Goal: Use online tool/utility: Utilize a website feature to perform a specific function

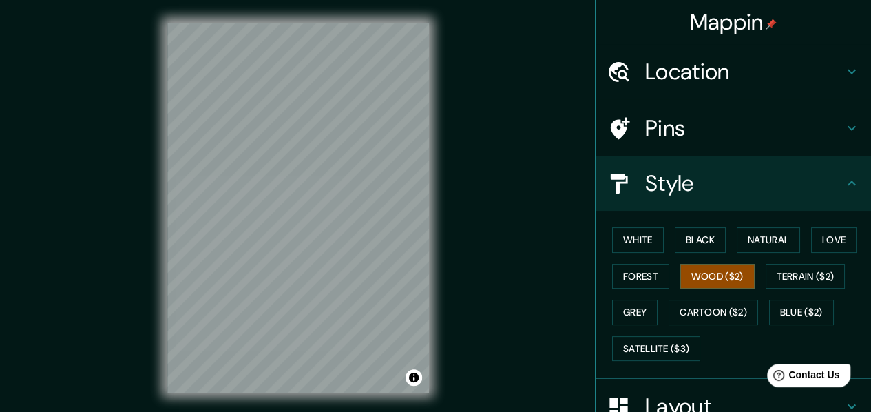
scroll to position [69, 0]
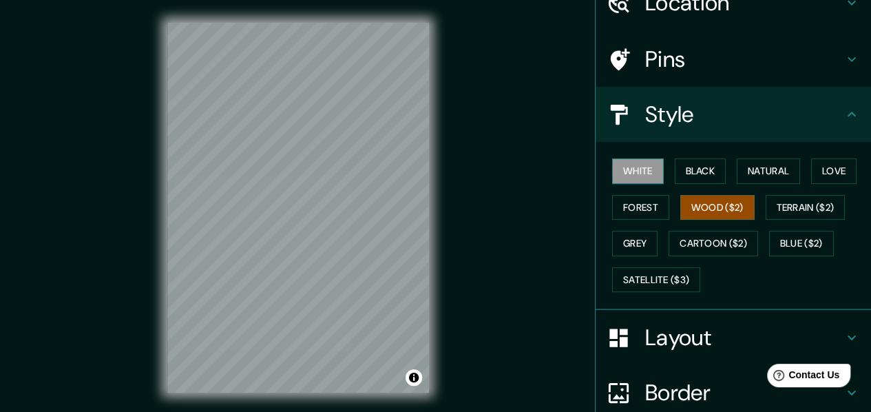
click at [628, 173] on button "White" at bounding box center [638, 170] width 52 height 25
click at [731, 196] on button "Wood ($2)" at bounding box center [717, 207] width 74 height 25
click at [612, 175] on button "White" at bounding box center [638, 170] width 52 height 25
click at [704, 169] on button "Black" at bounding box center [701, 170] width 52 height 25
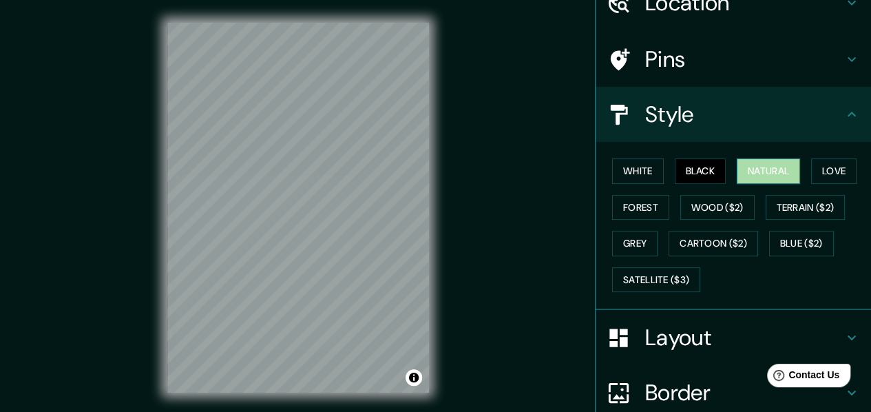
click at [738, 165] on button "Natural" at bounding box center [768, 170] width 63 height 25
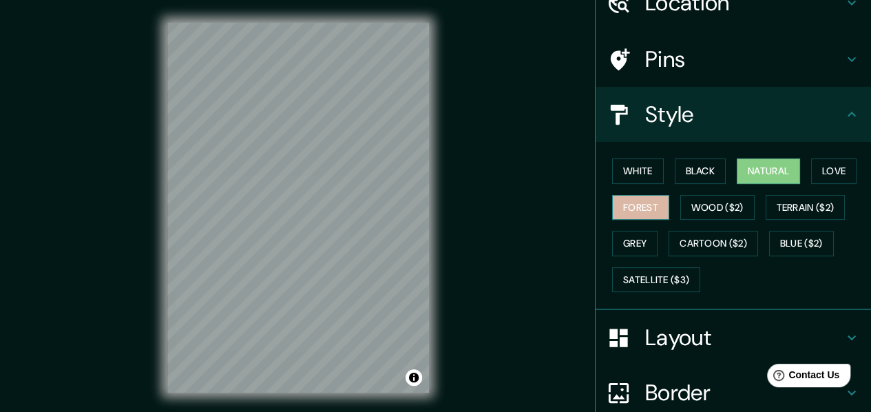
click at [621, 200] on button "Forest" at bounding box center [640, 207] width 57 height 25
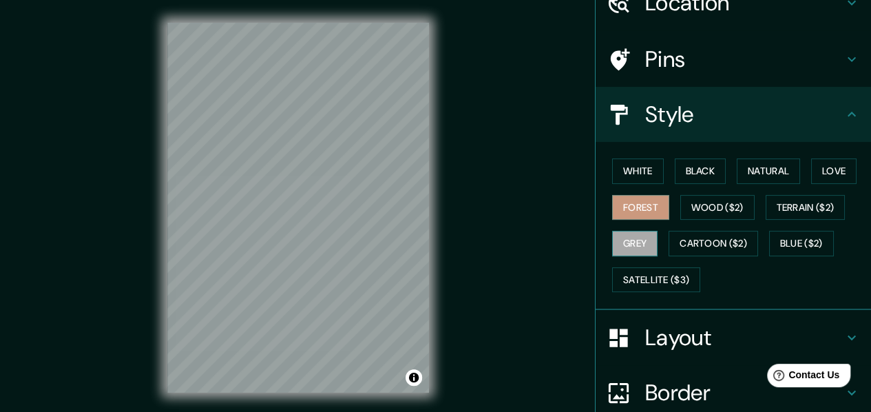
click at [625, 242] on button "Grey" at bounding box center [634, 243] width 45 height 25
click at [708, 228] on div "White Black Natural Love Forest Wood ($2) Terrain ($2) Grey Cartoon ($2) Blue (…" at bounding box center [739, 225] width 264 height 145
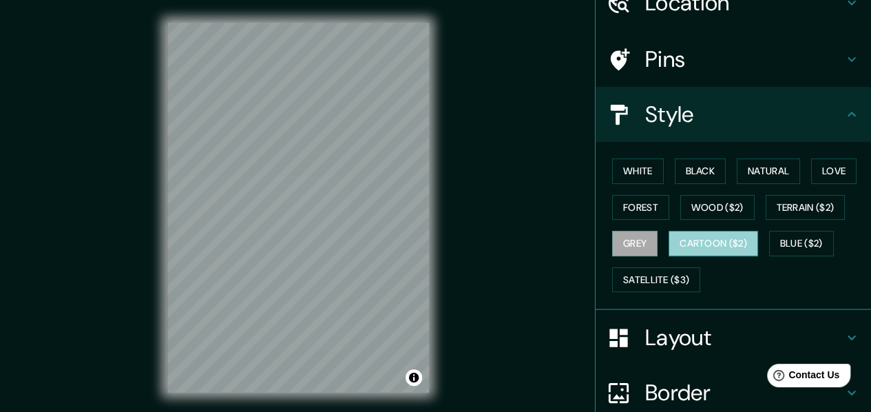
click at [715, 249] on button "Cartoon ($2)" at bounding box center [714, 243] width 90 height 25
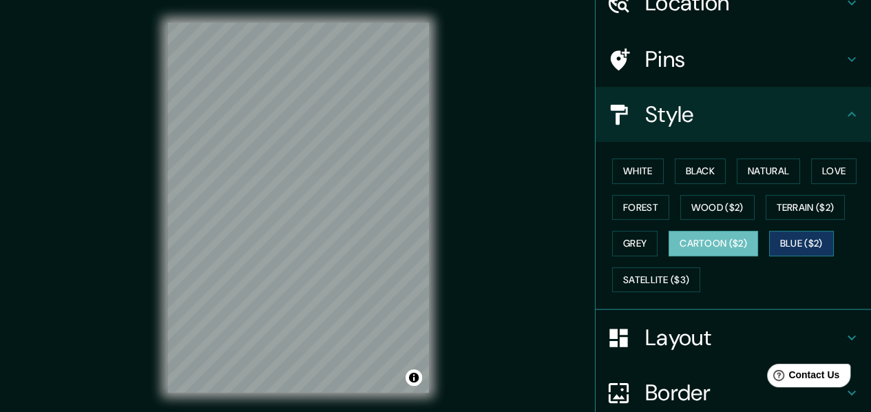
click at [771, 239] on button "Blue ($2)" at bounding box center [801, 243] width 65 height 25
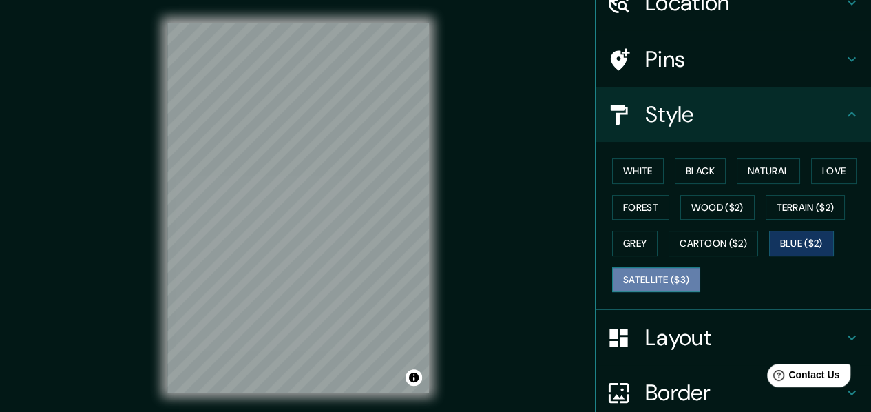
click at [667, 289] on button "Satellite ($3)" at bounding box center [656, 279] width 88 height 25
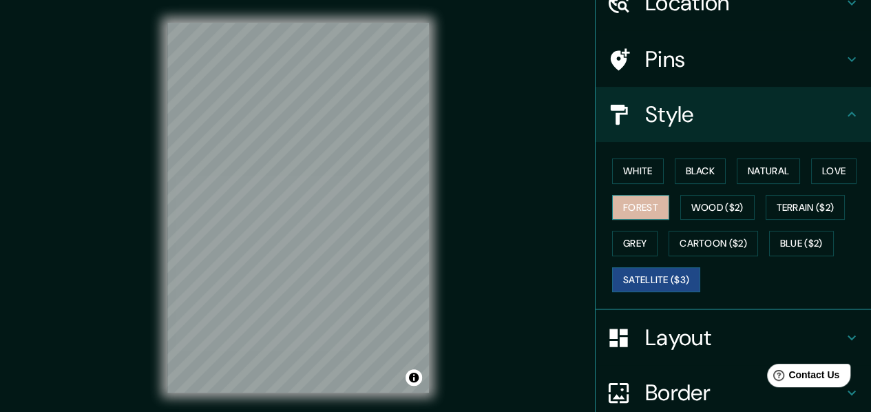
click at [642, 213] on button "Forest" at bounding box center [640, 207] width 57 height 25
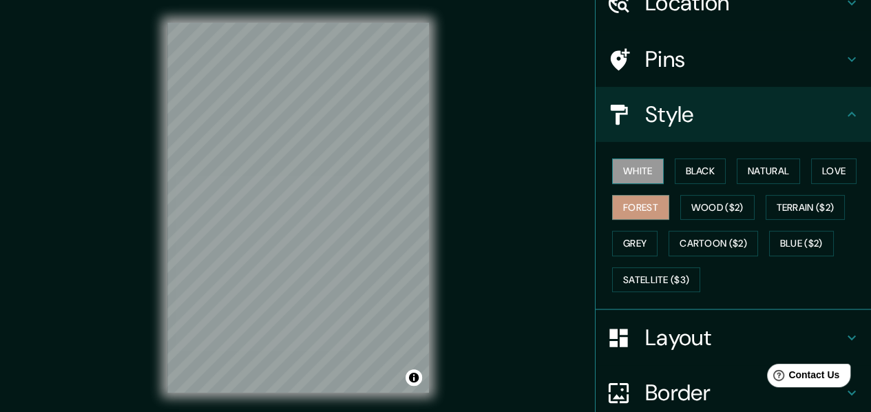
click at [612, 170] on button "White" at bounding box center [638, 170] width 52 height 25
click at [676, 158] on button "Black" at bounding box center [701, 170] width 52 height 25
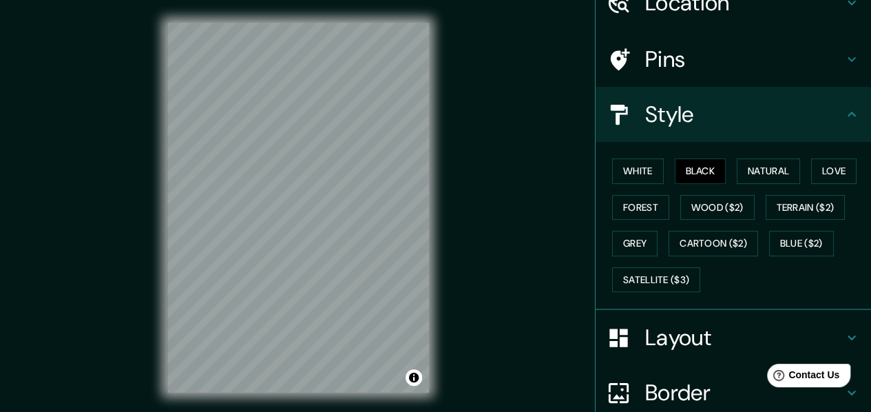
click at [738, 188] on div "White Black Natural Love Forest Wood ($2) Terrain ($2) Grey Cartoon ($2) Blue (…" at bounding box center [739, 225] width 264 height 145
click at [741, 186] on div "White Black Natural Love Forest Wood ($2) Terrain ($2) Grey Cartoon ($2) Blue (…" at bounding box center [739, 225] width 264 height 145
click at [747, 182] on button "Natural" at bounding box center [768, 170] width 63 height 25
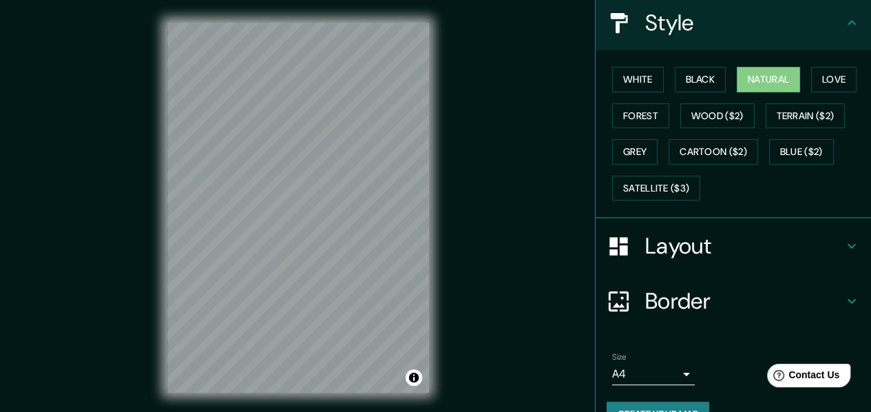
scroll to position [190, 0]
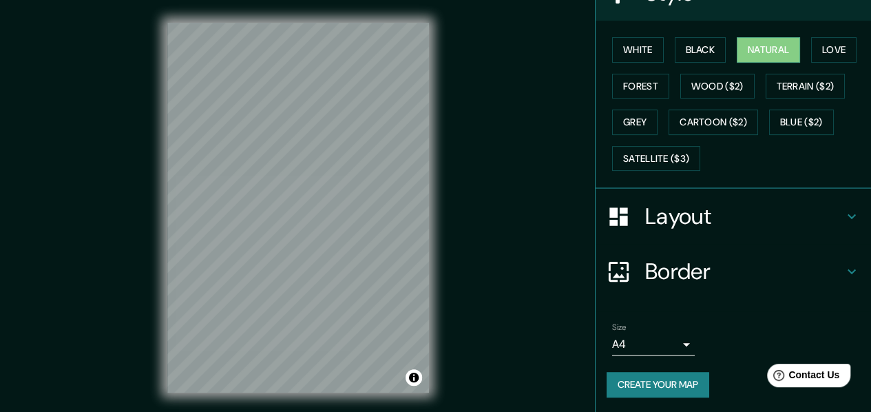
click at [652, 334] on body "Mappin Location [GEOGRAPHIC_DATA], [GEOGRAPHIC_DATA][PERSON_NAME] M Esquiu, [GE…" at bounding box center [435, 206] width 871 height 412
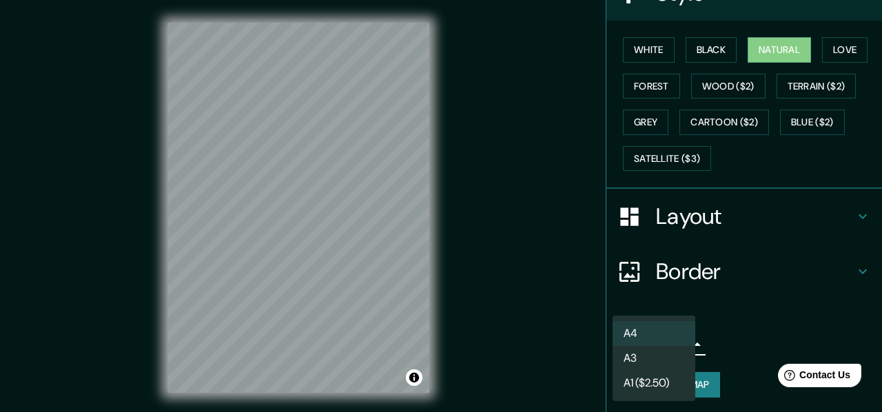
click at [671, 370] on li "A3" at bounding box center [653, 358] width 83 height 25
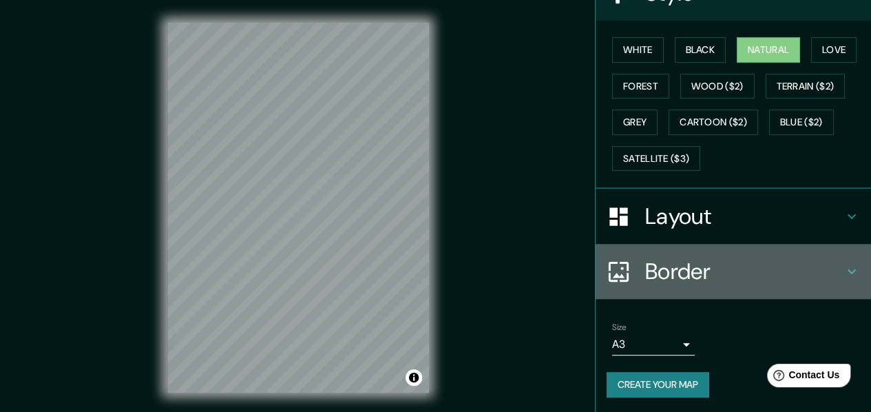
click at [736, 253] on div "Border" at bounding box center [733, 271] width 275 height 55
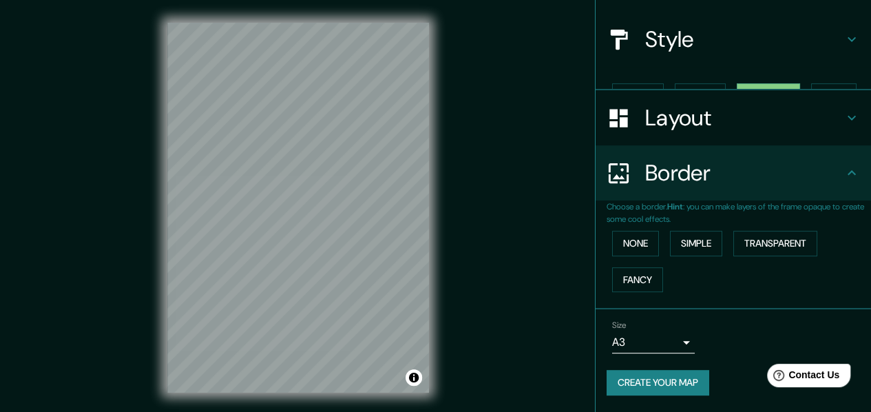
scroll to position [120, 0]
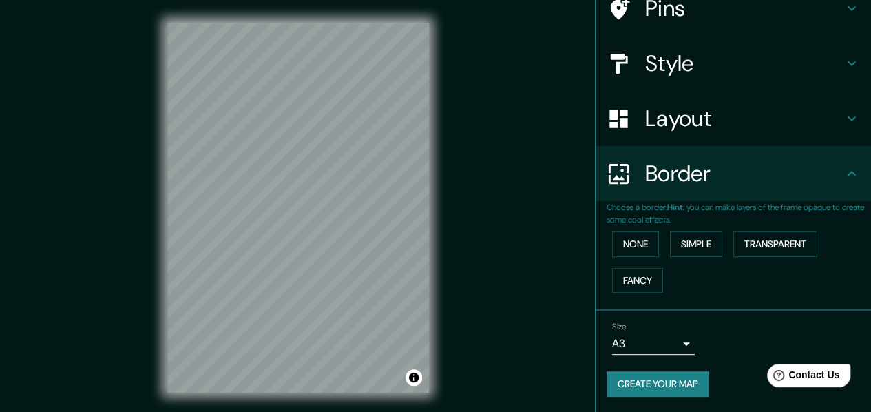
click at [724, 168] on h4 "Border" at bounding box center [744, 174] width 198 height 28
click at [744, 126] on h4 "Layout" at bounding box center [744, 119] width 198 height 28
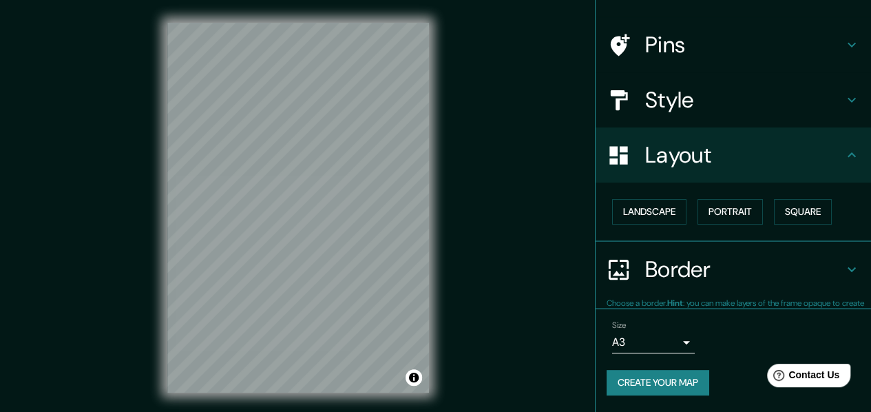
scroll to position [83, 0]
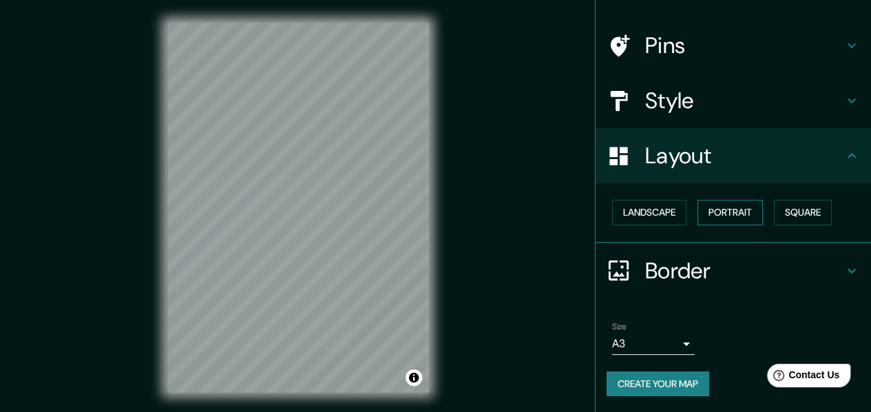
click at [743, 216] on button "Portrait" at bounding box center [730, 212] width 65 height 25
click at [780, 210] on button "Square" at bounding box center [803, 212] width 58 height 25
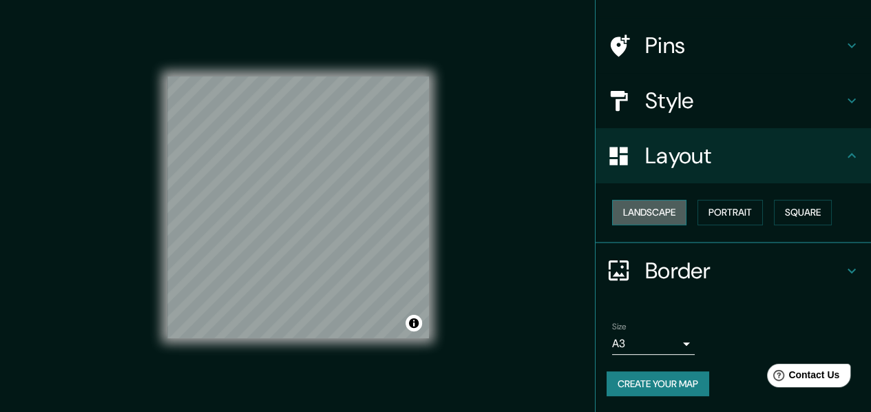
click at [642, 212] on button "Landscape" at bounding box center [649, 212] width 74 height 25
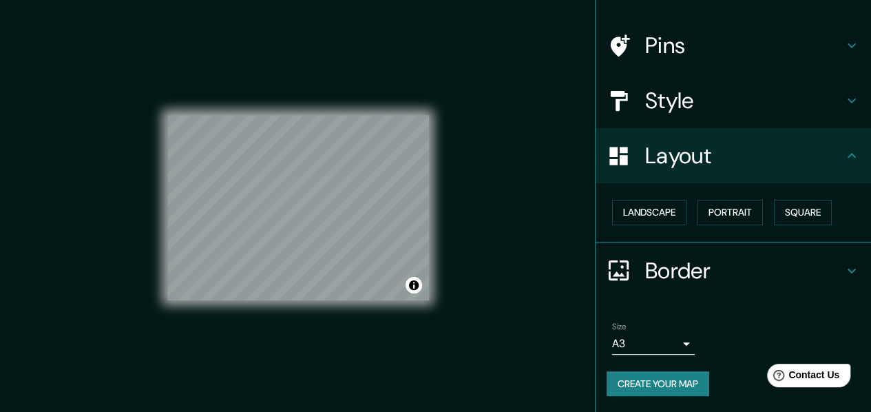
click at [698, 205] on button "Portrait" at bounding box center [730, 212] width 65 height 25
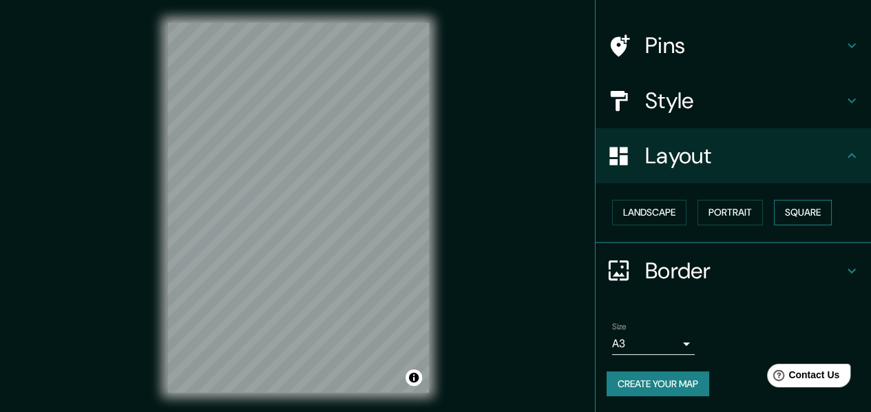
click at [788, 208] on button "Square" at bounding box center [803, 212] width 58 height 25
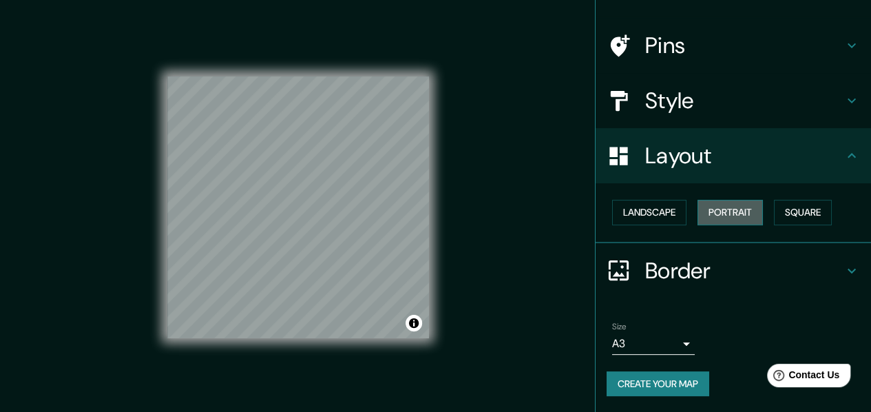
click at [706, 224] on button "Portrait" at bounding box center [730, 212] width 65 height 25
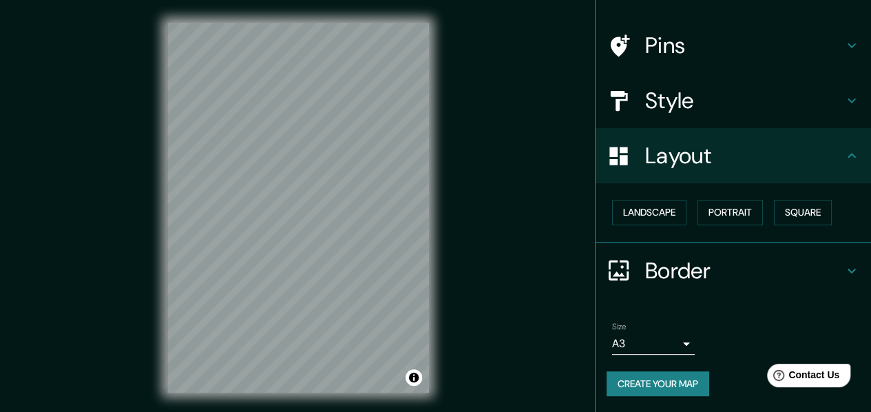
click at [477, 267] on div "Mappin Location [GEOGRAPHIC_DATA], [GEOGRAPHIC_DATA][PERSON_NAME] M Esquiu, [GE…" at bounding box center [435, 218] width 871 height 437
